Goal: Task Accomplishment & Management: Use online tool/utility

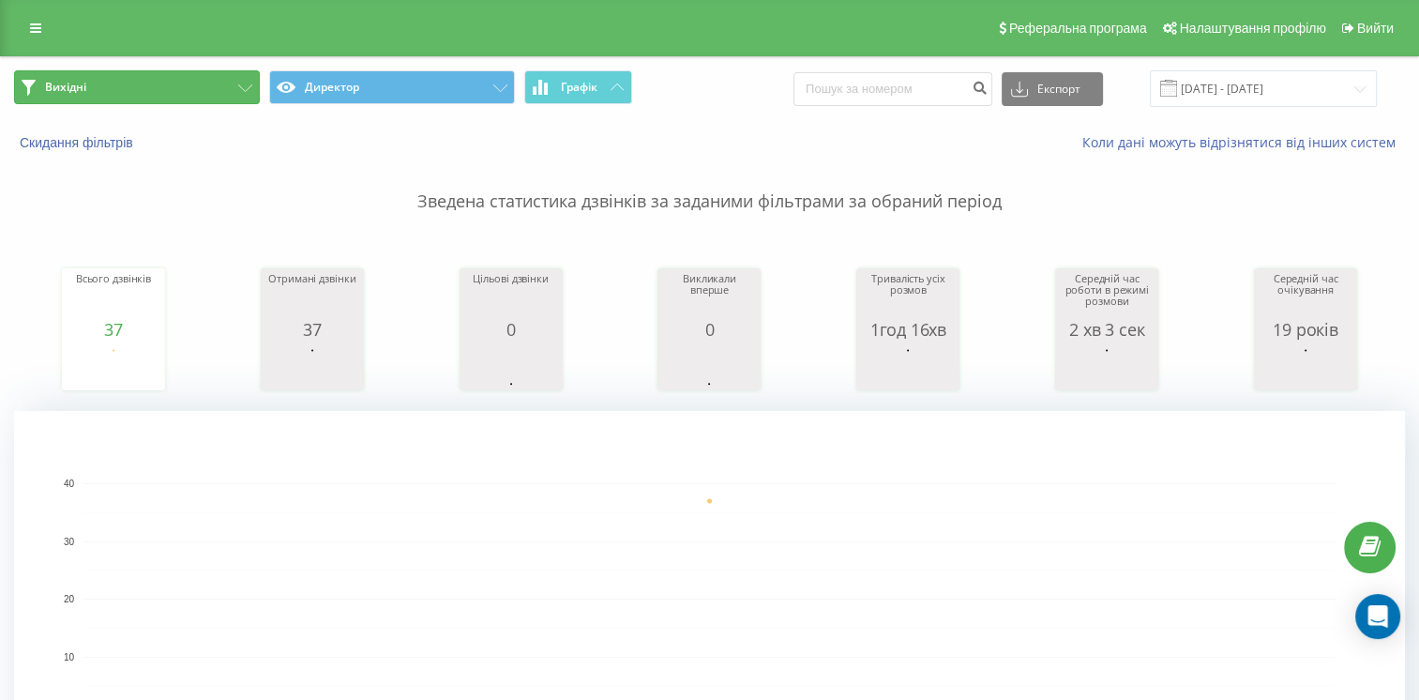
click at [166, 78] on button "Вихідні" at bounding box center [137, 87] width 246 height 34
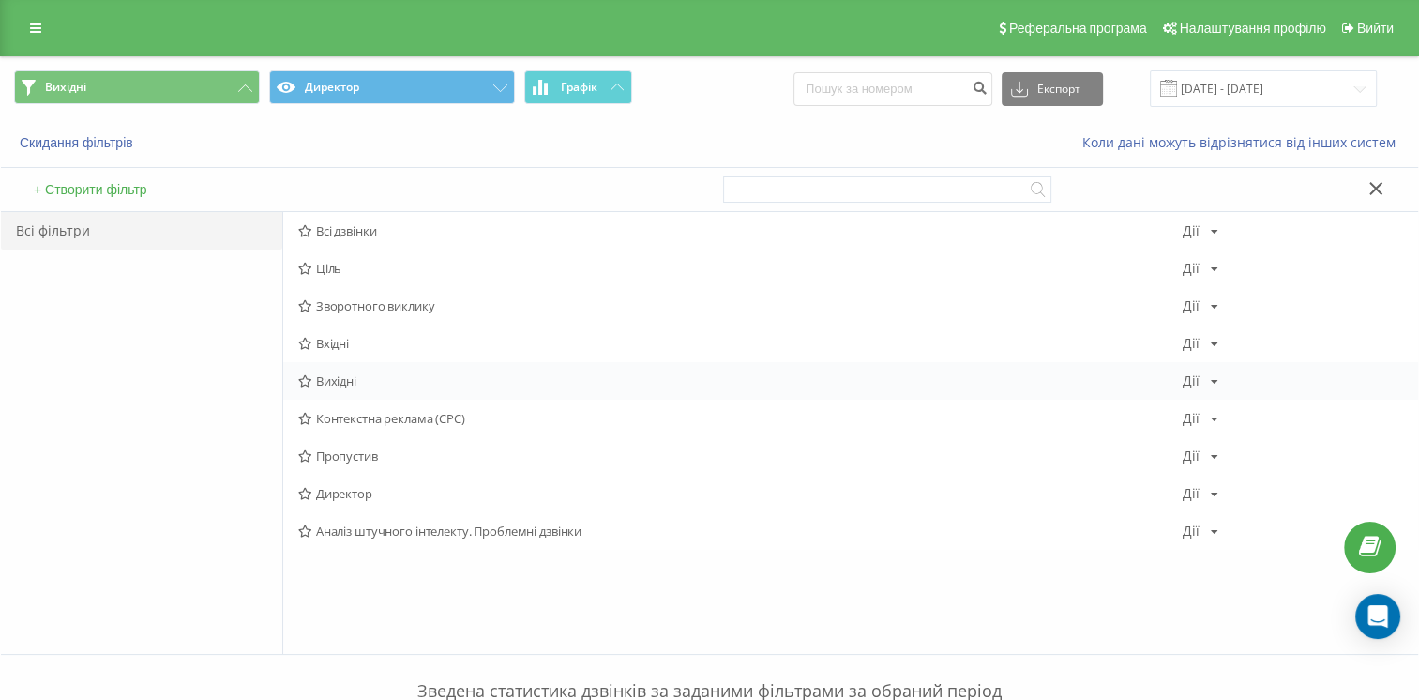
click at [345, 386] on font "Вихідні" at bounding box center [336, 380] width 40 height 13
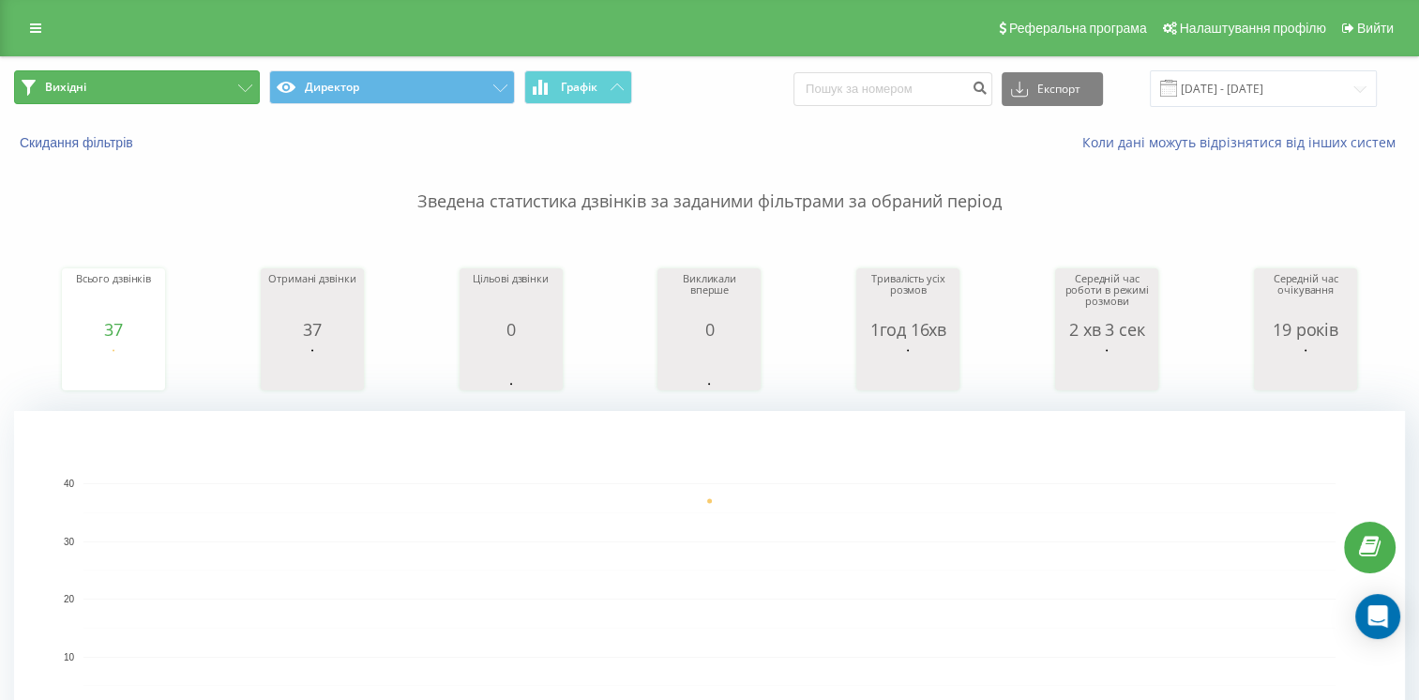
click at [157, 91] on button "Вихідні" at bounding box center [137, 87] width 246 height 34
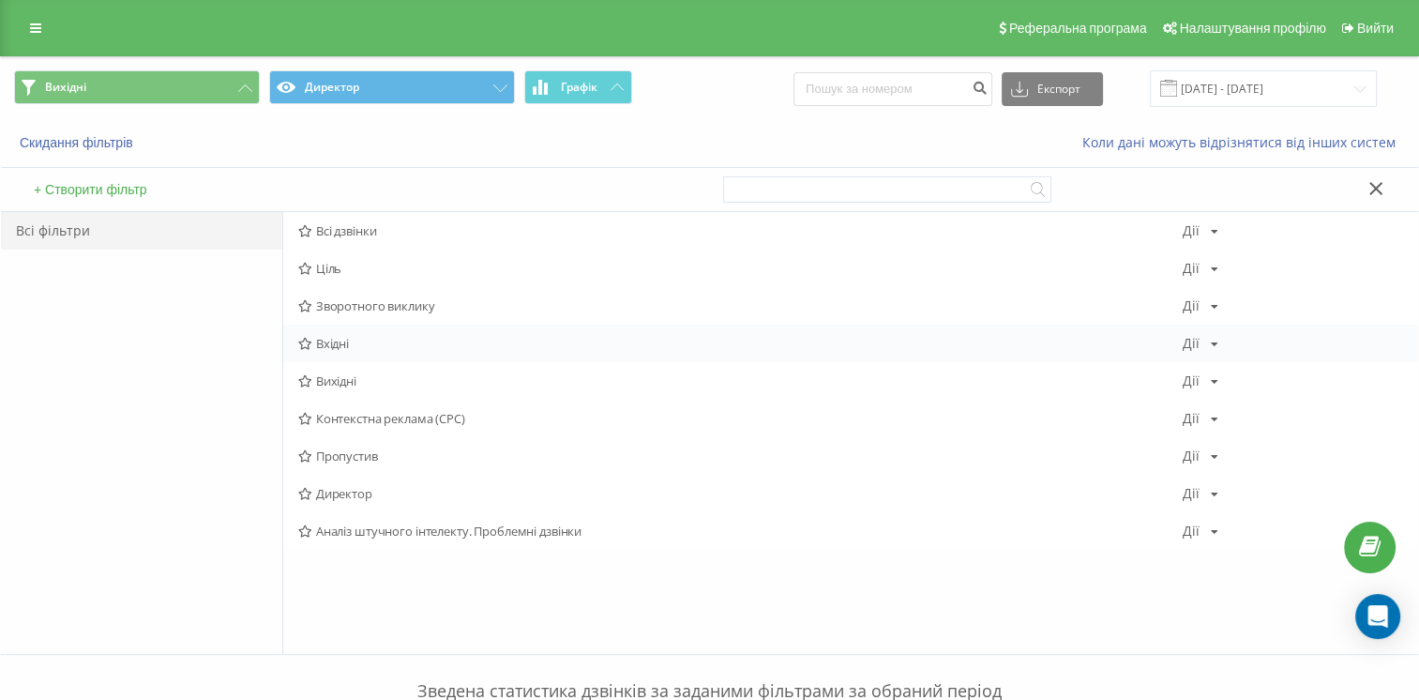
click at [366, 341] on span "Вхідні" at bounding box center [740, 343] width 884 height 13
click at [394, 353] on div "Вхідні Дії Редактировать Копировать Удалить По умолчанию Поделиться" at bounding box center [850, 344] width 1135 height 38
click at [386, 341] on span "Вхідні" at bounding box center [740, 343] width 884 height 13
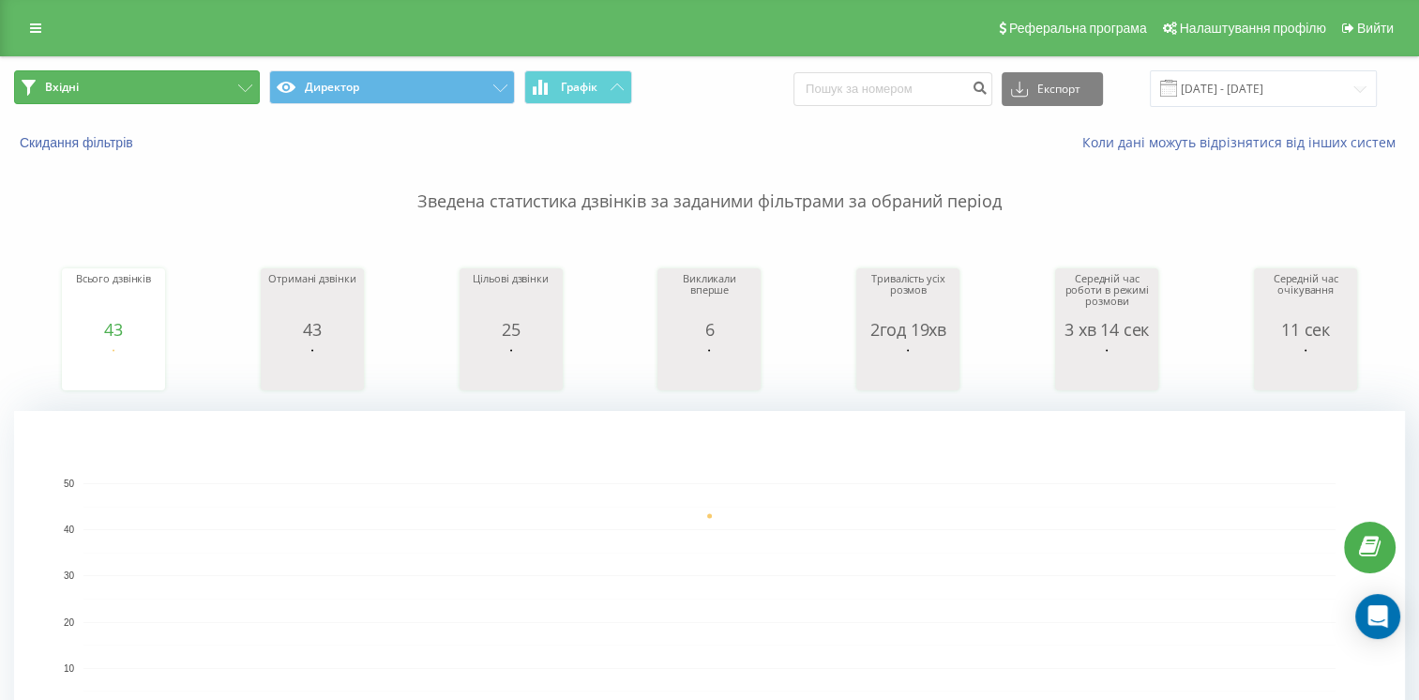
click at [166, 90] on button "Вхідні" at bounding box center [137, 87] width 246 height 34
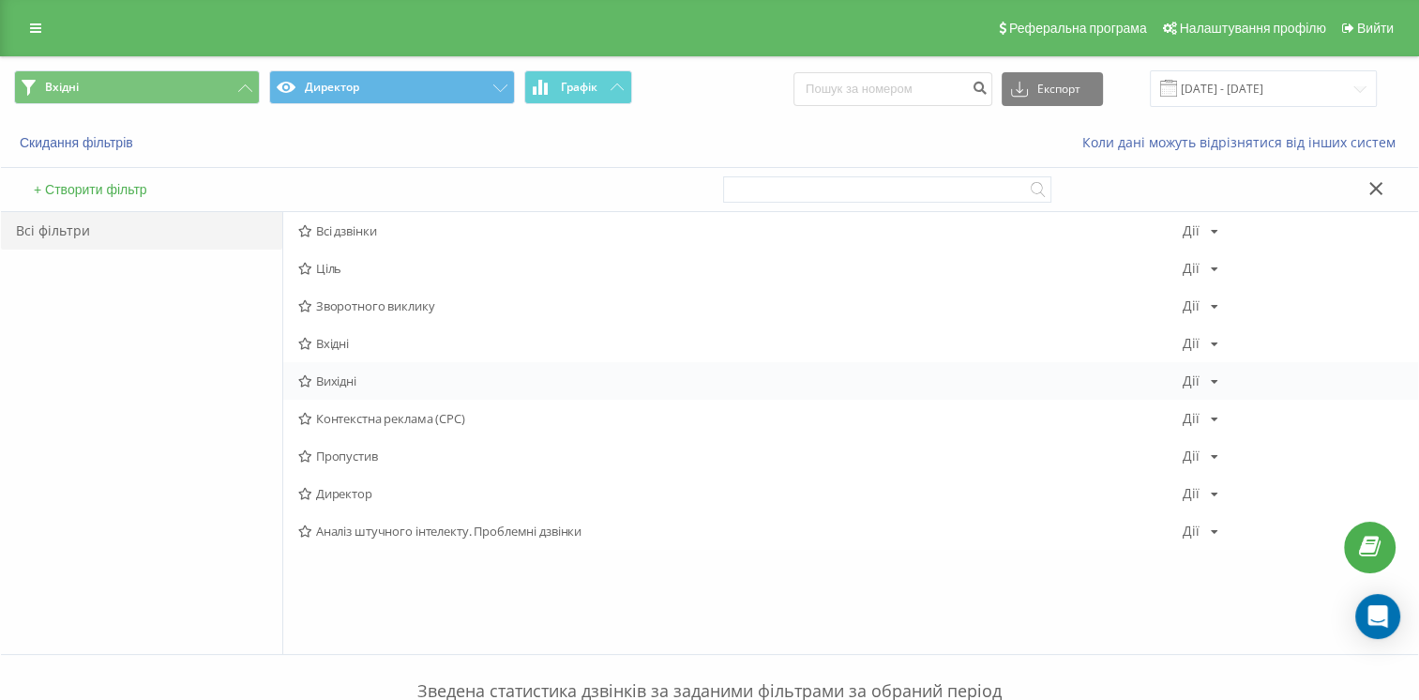
click at [432, 379] on span "Вихідні" at bounding box center [740, 380] width 884 height 13
